Goal: Task Accomplishment & Management: Use online tool/utility

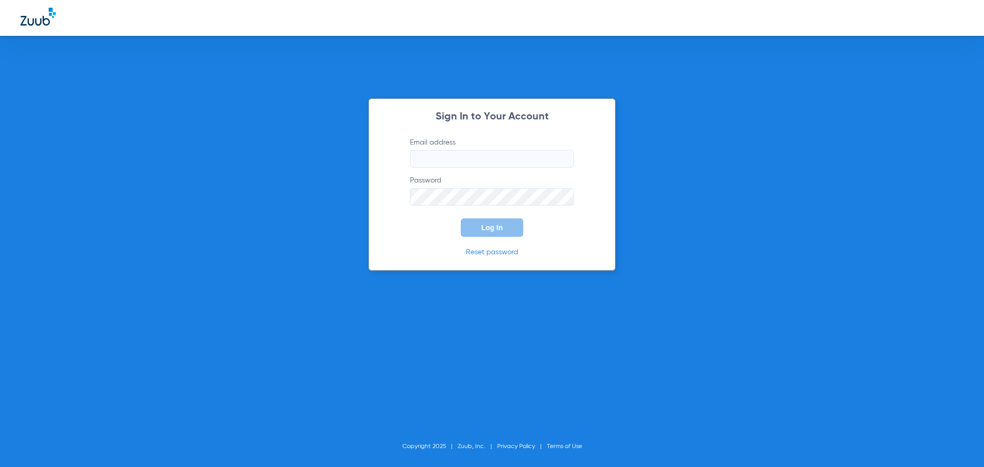
type input "[EMAIL_ADDRESS][DOMAIN_NAME]"
click at [531, 150] on input "[EMAIL_ADDRESS][DOMAIN_NAME]" at bounding box center [492, 158] width 164 height 17
click at [498, 223] on span "Log In" at bounding box center [492, 227] width 22 height 8
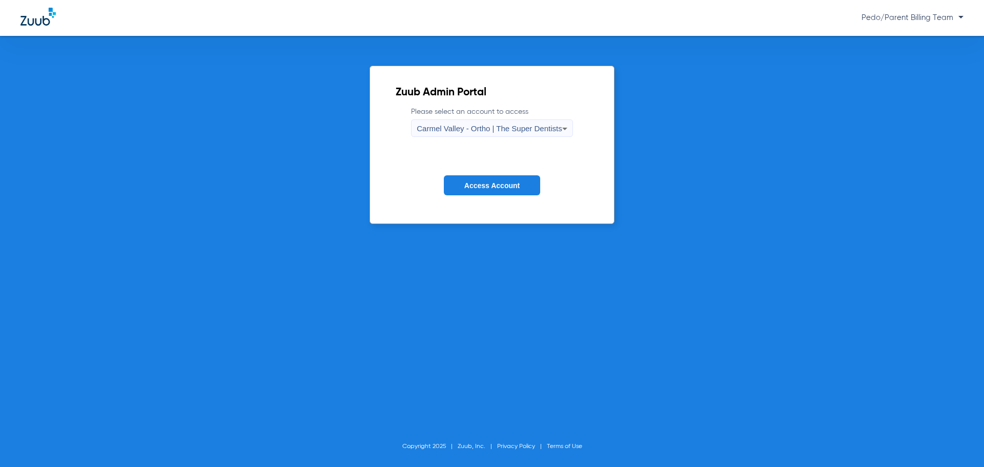
click at [478, 127] on span "Carmel Valley - Ortho | The Super Dentists" at bounding box center [489, 128] width 145 height 9
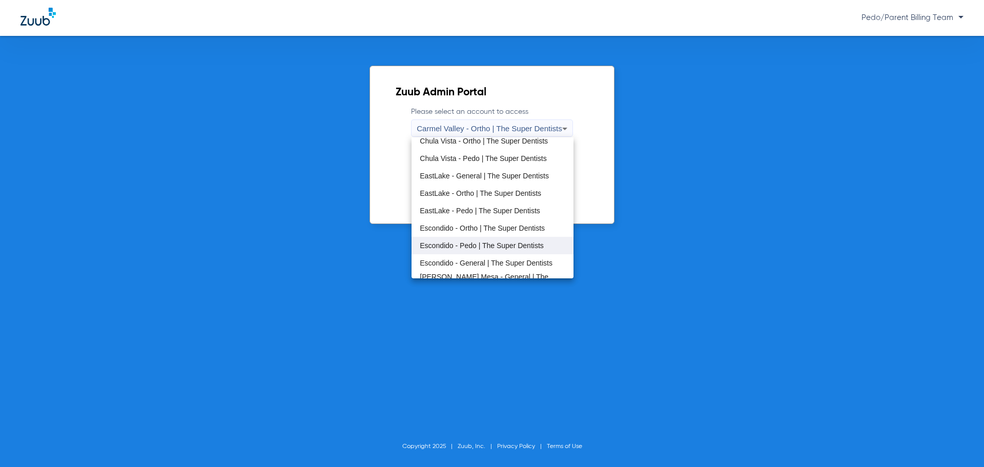
scroll to position [103, 0]
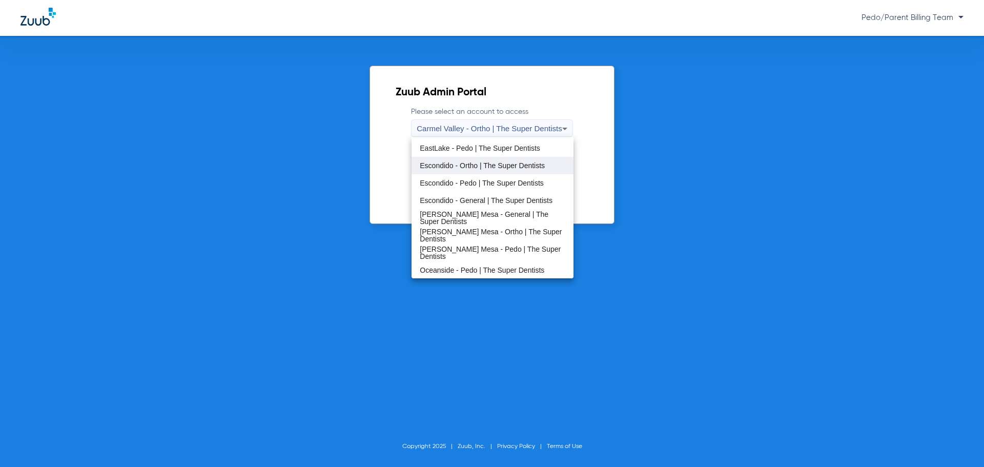
click at [482, 172] on mat-option "Escondido - Ortho | The Super Dentists" at bounding box center [492, 165] width 161 height 17
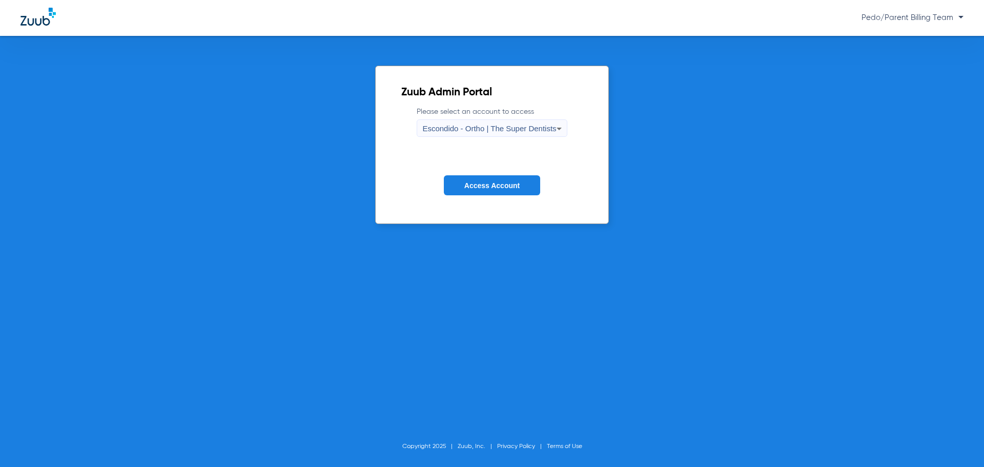
click at [491, 185] on span "Access Account" at bounding box center [491, 185] width 55 height 8
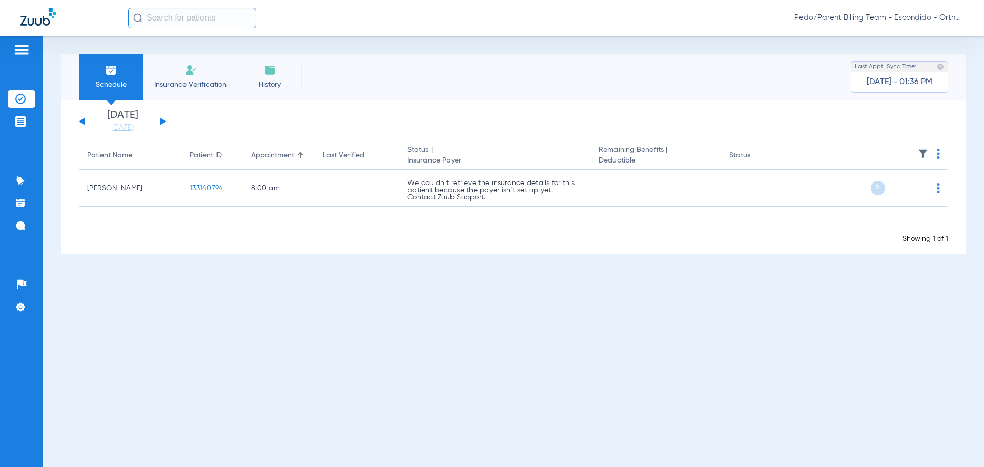
click at [161, 123] on button at bounding box center [163, 121] width 6 height 8
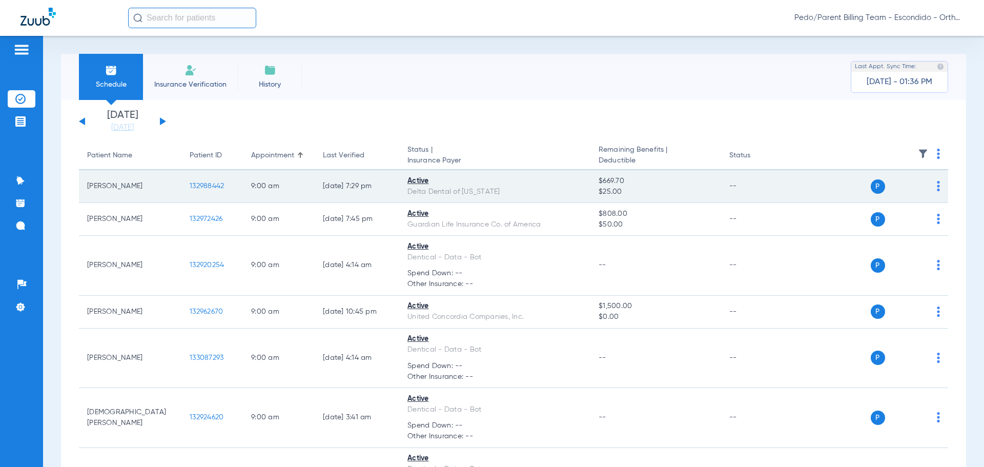
click at [199, 187] on span "132988442" at bounding box center [207, 185] width 34 height 7
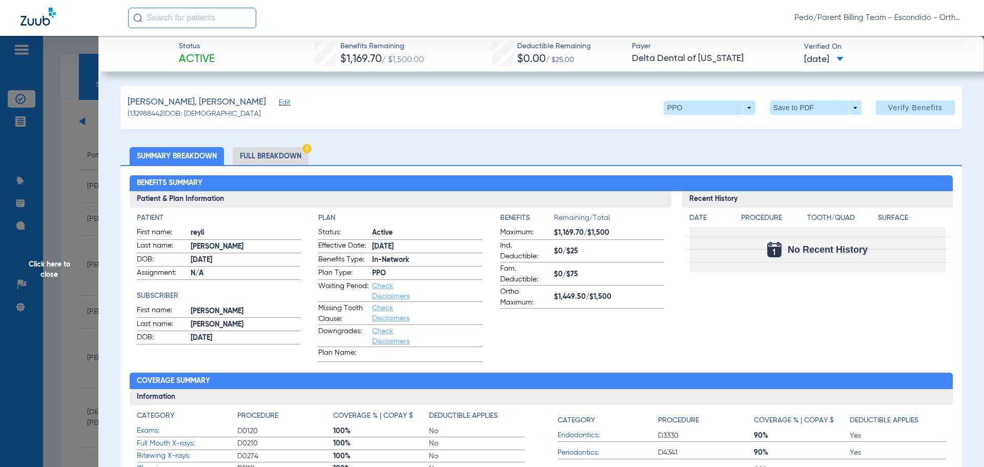
click at [258, 155] on li "Full Breakdown" at bounding box center [271, 156] width 76 height 18
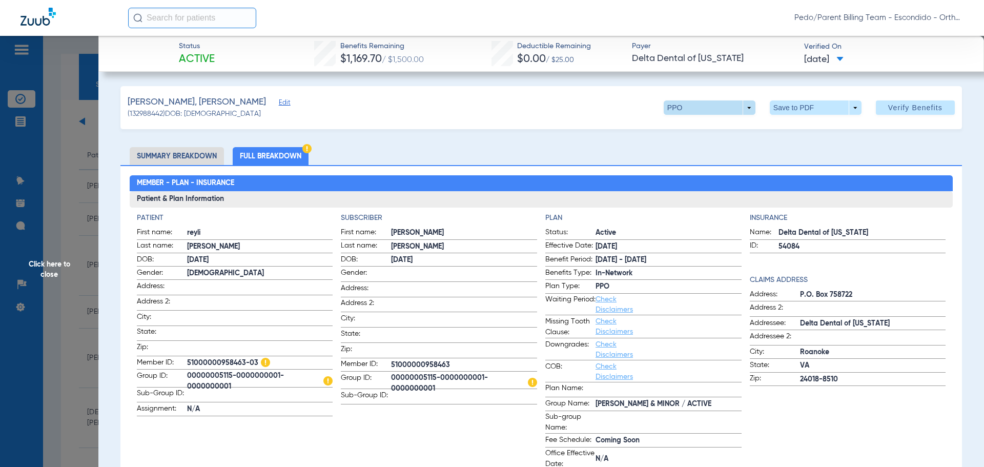
click at [733, 108] on span at bounding box center [710, 107] width 92 height 14
click at [771, 105] on div at bounding box center [492, 233] width 984 height 467
click at [774, 109] on span at bounding box center [816, 107] width 92 height 14
click at [789, 135] on button "insert_drive_file Save to PDF" at bounding box center [801, 128] width 77 height 21
click at [814, 104] on span at bounding box center [815, 107] width 25 height 25
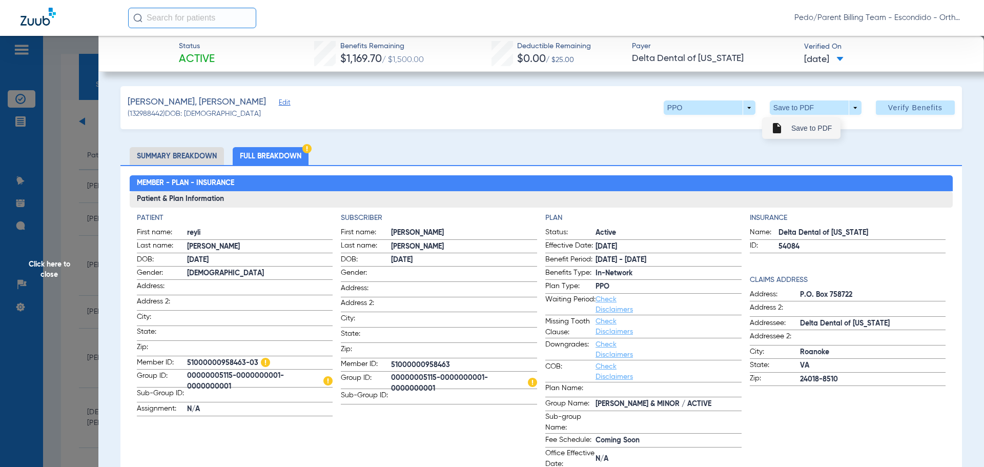
click at [812, 131] on span "Save to PDF" at bounding box center [811, 128] width 40 height 7
